Goal: Contribute content: Contribute content

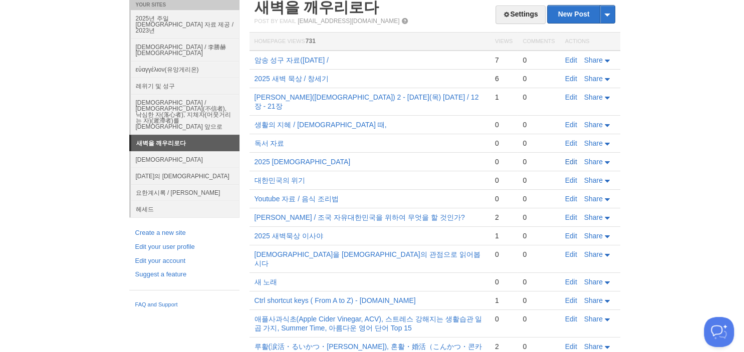
click at [571, 158] on link "Edit" at bounding box center [571, 162] width 12 height 8
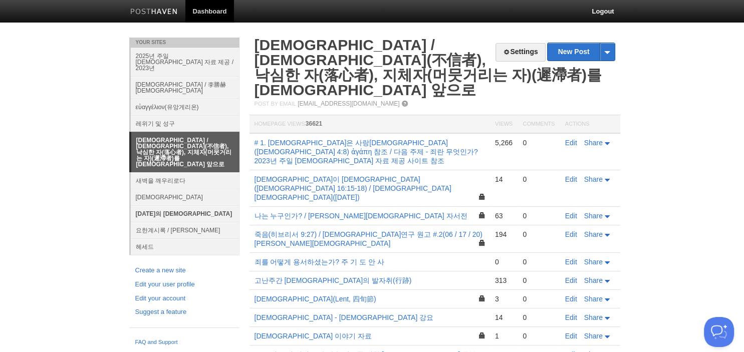
click at [149, 205] on link "[DATE]의 [DEMOGRAPHIC_DATA]" at bounding box center [185, 213] width 109 height 17
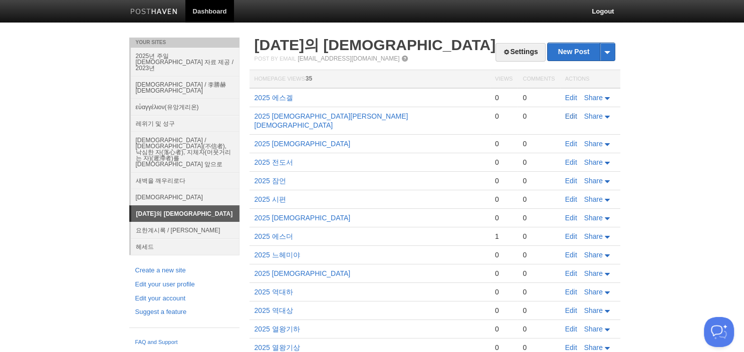
click at [569, 115] on link "Edit" at bounding box center [571, 116] width 12 height 8
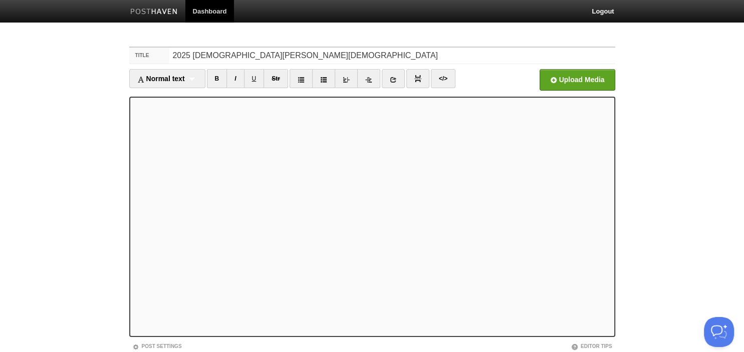
scroll to position [40, 0]
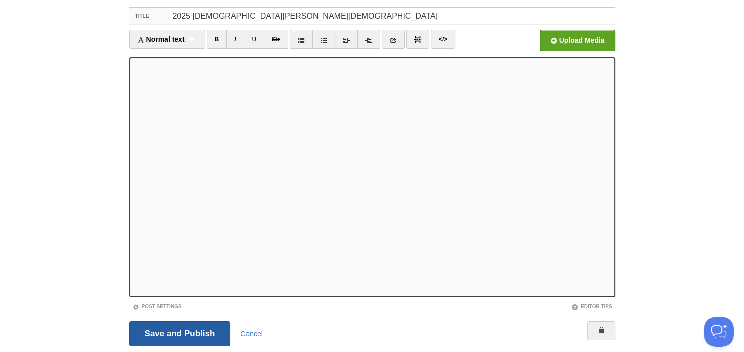
click at [183, 334] on input "Save and Publish" at bounding box center [180, 334] width 102 height 25
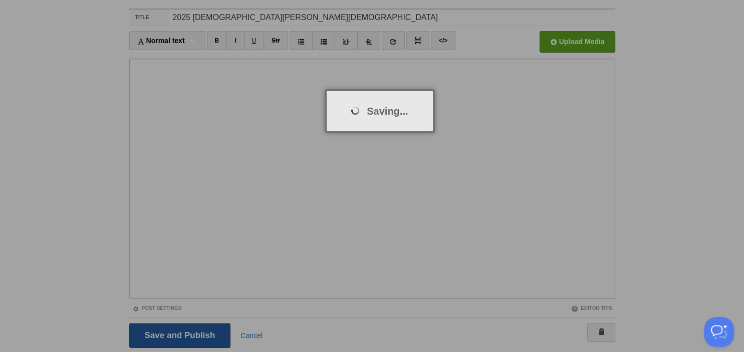
scroll to position [38, 0]
